Goal: Use online tool/utility: Utilize a website feature to perform a specific function

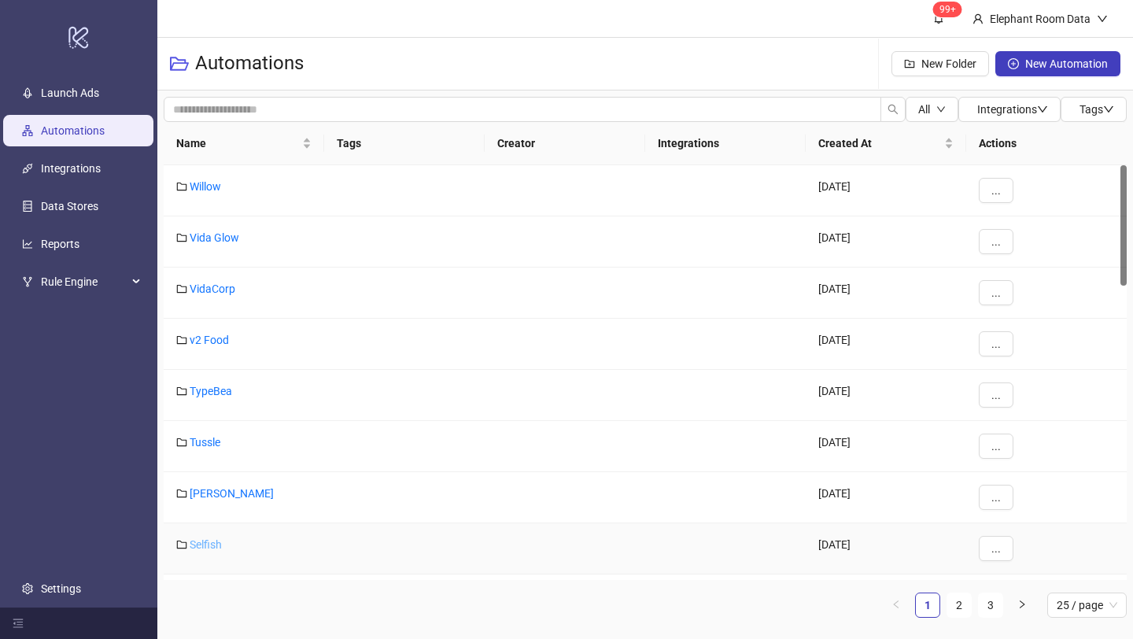
click at [198, 548] on link "Selfish" at bounding box center [206, 544] width 32 height 13
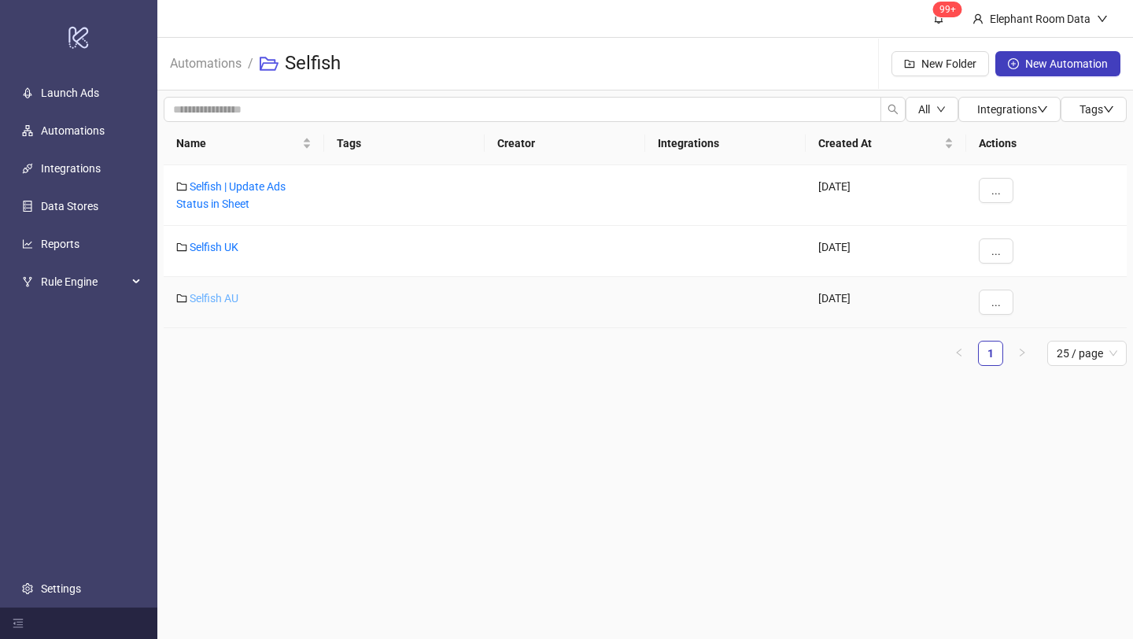
click at [235, 293] on link "Selfish AU" at bounding box center [214, 298] width 49 height 13
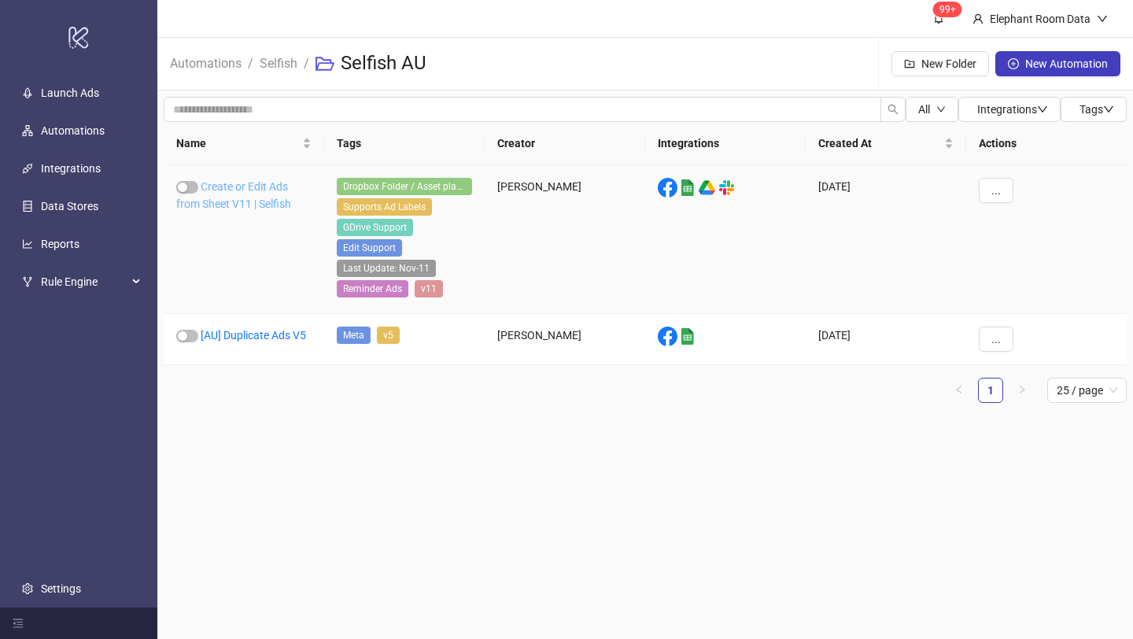
click at [272, 203] on link "Create or Edit Ads from Sheet V11 | Selfish" at bounding box center [233, 195] width 115 height 30
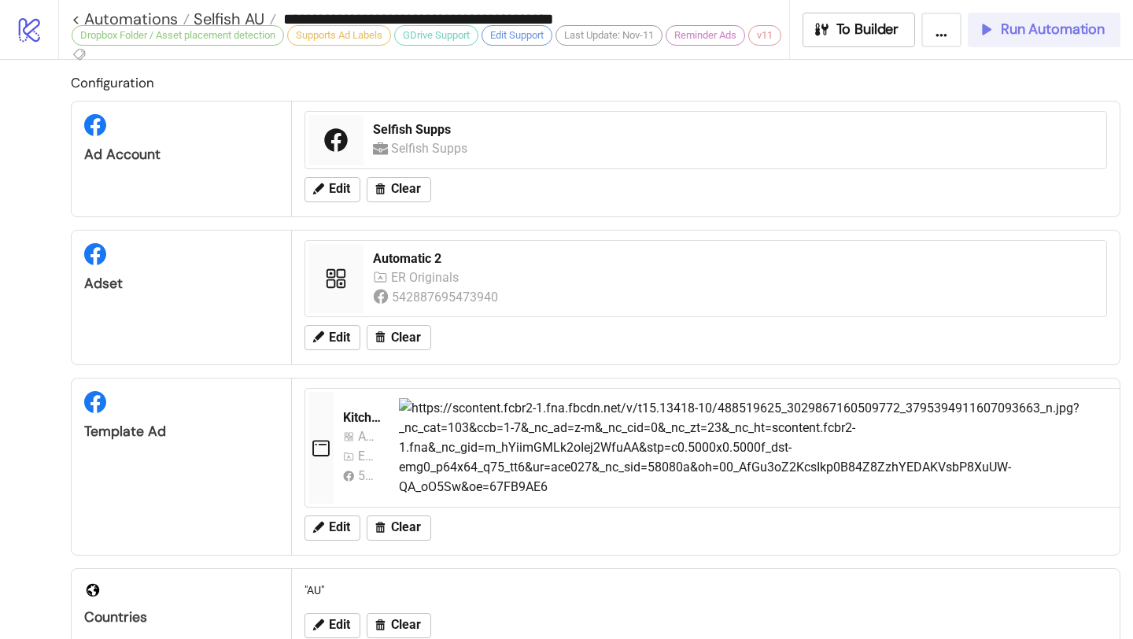
click at [1019, 34] on span "Run Automation" at bounding box center [1053, 29] width 104 height 18
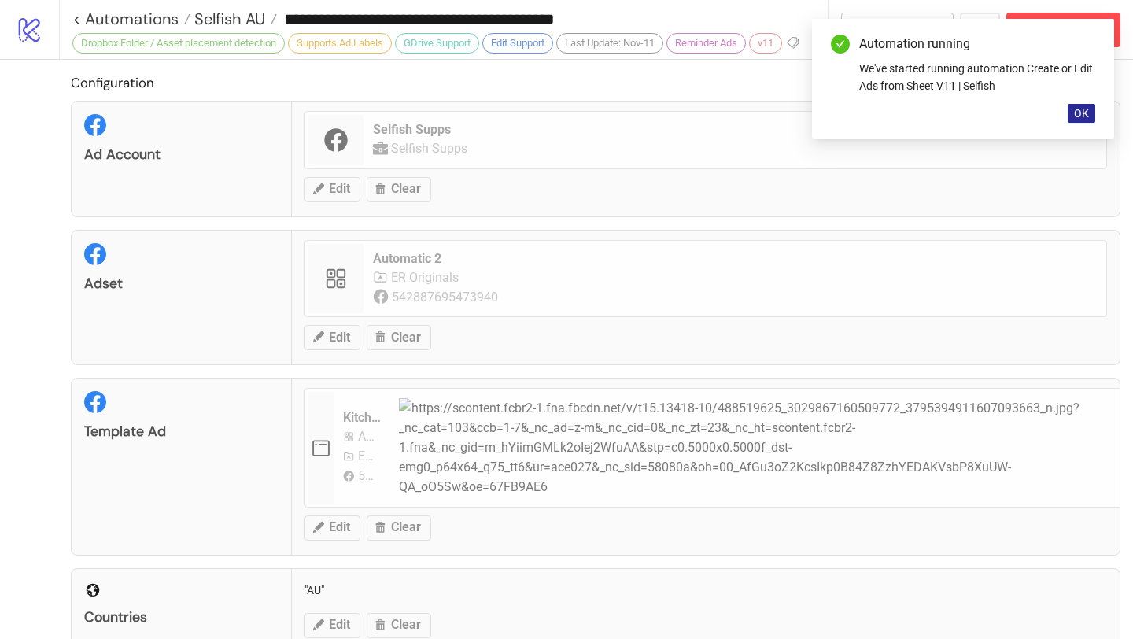
click at [1082, 113] on span "OK" at bounding box center [1081, 113] width 15 height 13
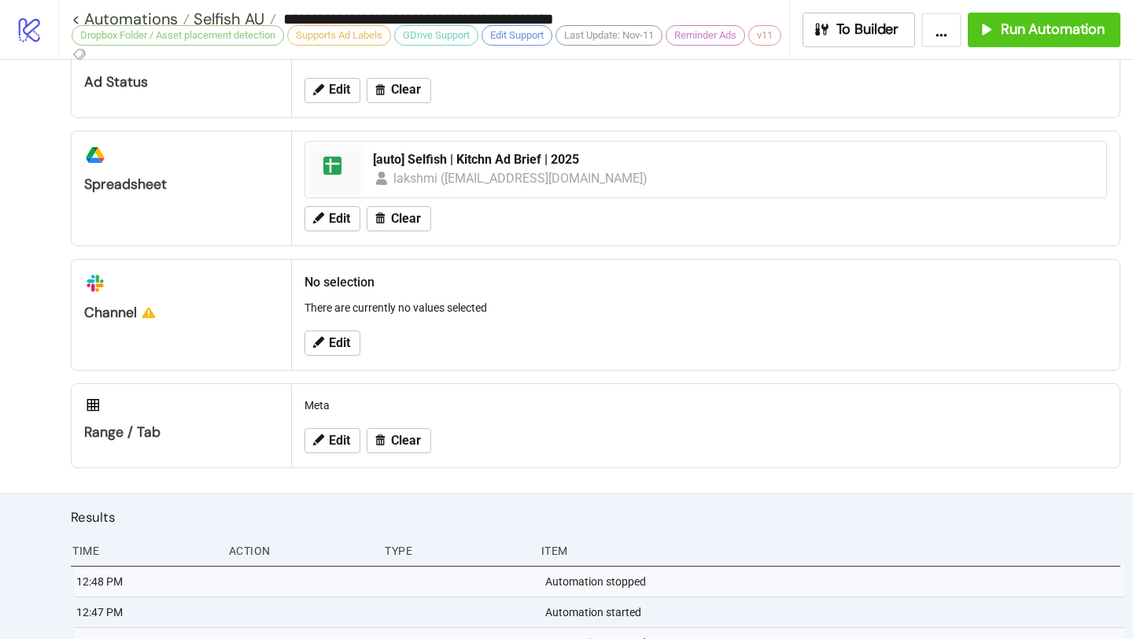
scroll to position [725, 0]
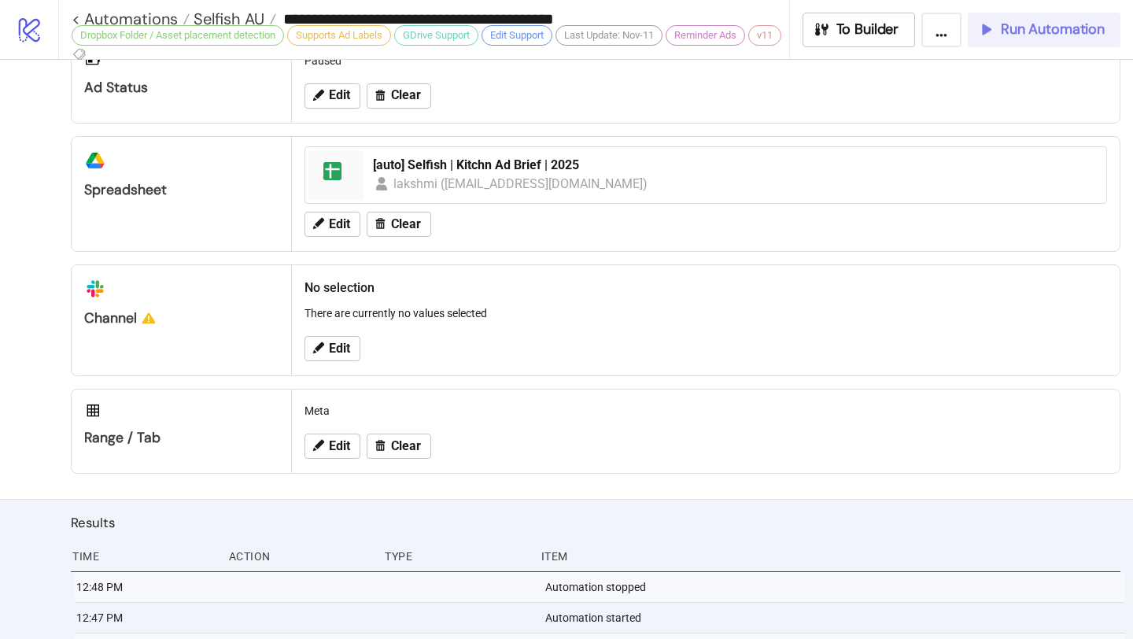
click at [1019, 22] on span "Run Automation" at bounding box center [1053, 29] width 104 height 18
